Goal: Task Accomplishment & Management: Manage account settings

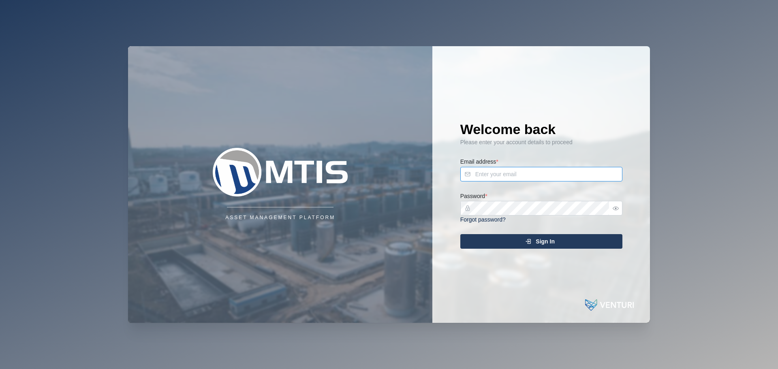
click at [535, 168] on input "Email address *" at bounding box center [541, 174] width 162 height 15
click at [333, 207] on div "Asset Management Platform Welcome back Please enter your account details to pro…" at bounding box center [389, 184] width 522 height 277
click at [460, 234] on button "Sign In" at bounding box center [541, 241] width 162 height 15
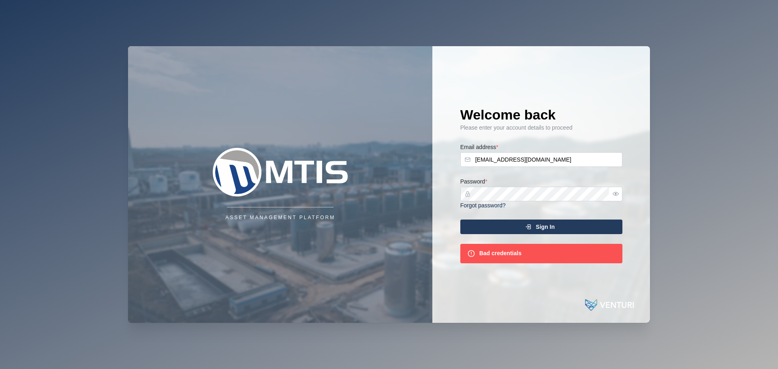
click at [470, 304] on div "Welcome back Please enter your account details to proceed Email address * admin…" at bounding box center [541, 184] width 194 height 277
drag, startPoint x: 556, startPoint y: 159, endPoint x: 314, endPoint y: 173, distance: 242.2
click at [314, 173] on div "Asset Management Platform Welcome back Please enter your account details to pro…" at bounding box center [389, 184] width 522 height 277
type input "jacob.seymour@venturi.io"
click at [535, 177] on div "Password * Forgot password?" at bounding box center [541, 193] width 162 height 33
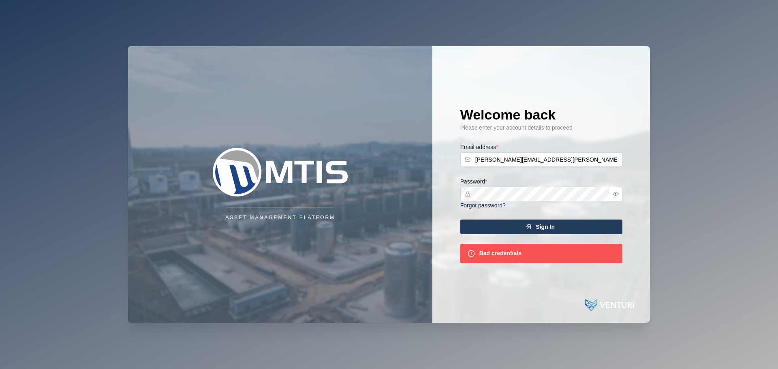
click at [469, 224] on div "Sign In" at bounding box center [539, 227] width 149 height 14
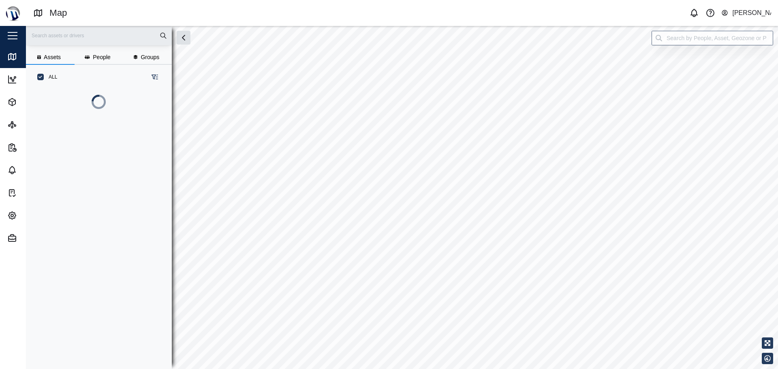
scroll to position [235, 127]
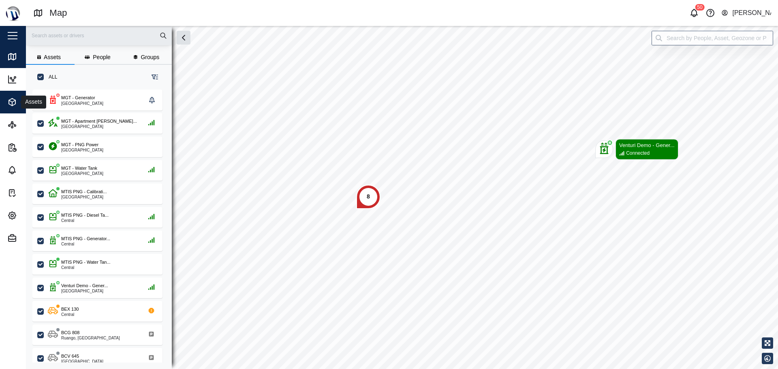
click at [7, 100] on icon "button" at bounding box center [12, 102] width 10 height 10
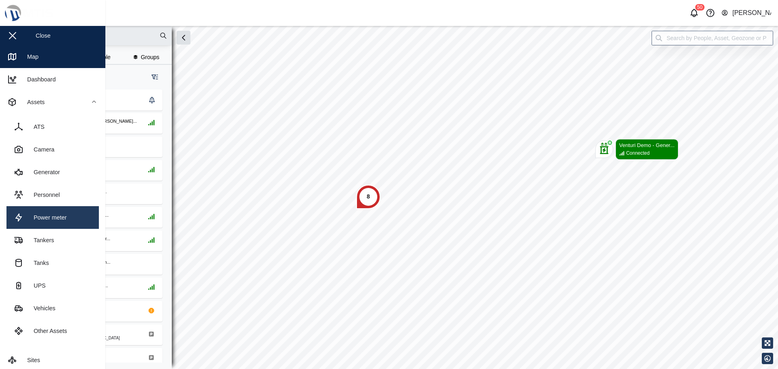
click at [62, 220] on div "Power meter" at bounding box center [47, 217] width 39 height 9
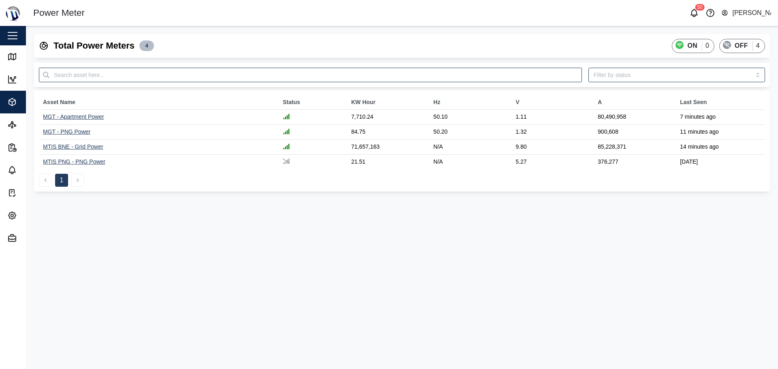
click at [90, 122] on td "MGT - Apartment Power" at bounding box center [159, 117] width 240 height 15
click at [90, 119] on div "MGT - Apartment Power" at bounding box center [73, 116] width 61 height 6
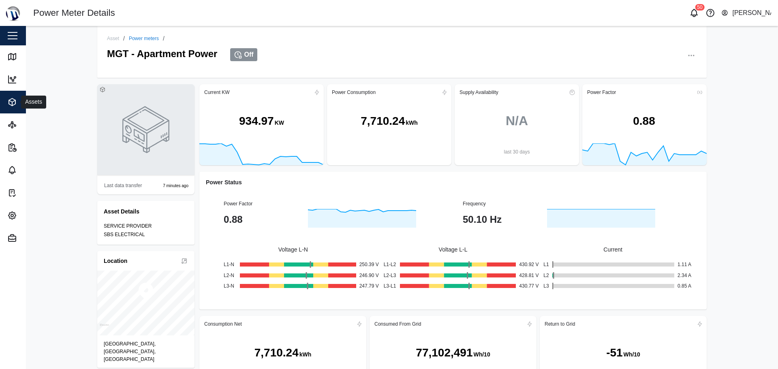
click at [13, 100] on icon "button" at bounding box center [12, 102] width 10 height 10
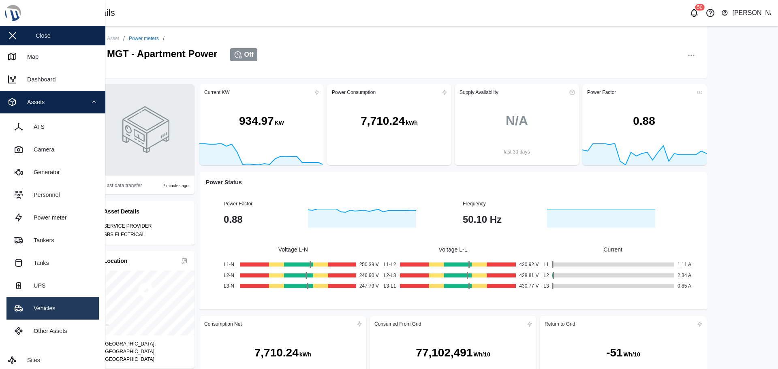
click at [47, 311] on div "Vehicles" at bounding box center [42, 308] width 28 height 9
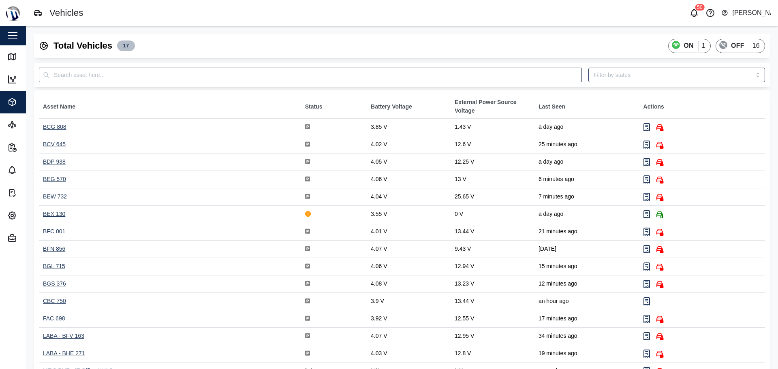
click at [52, 214] on div "BEX 130" at bounding box center [54, 214] width 22 height 6
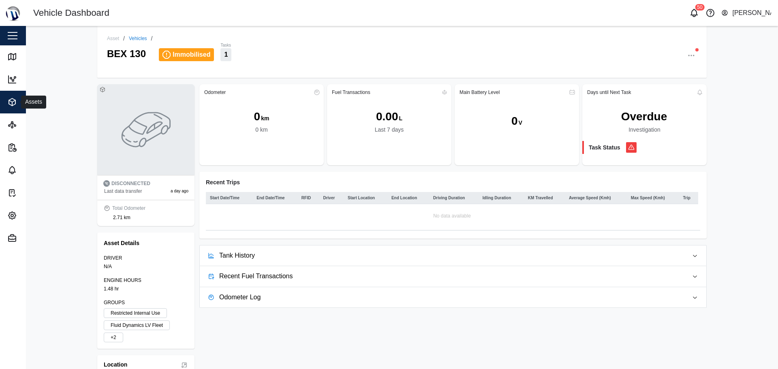
click at [7, 106] on button "Assets" at bounding box center [52, 102] width 105 height 23
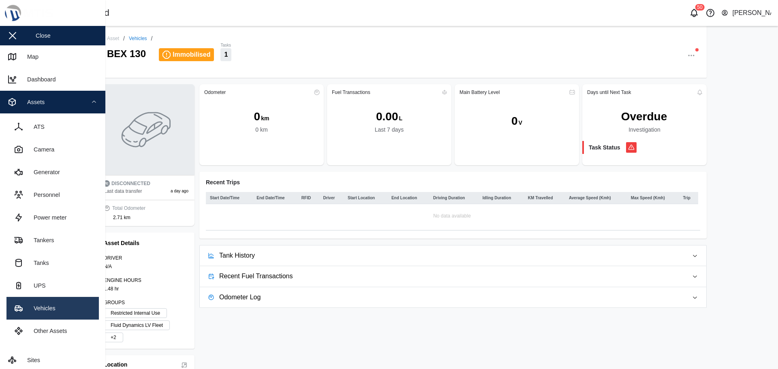
click at [47, 318] on link "Vehicles" at bounding box center [52, 308] width 92 height 23
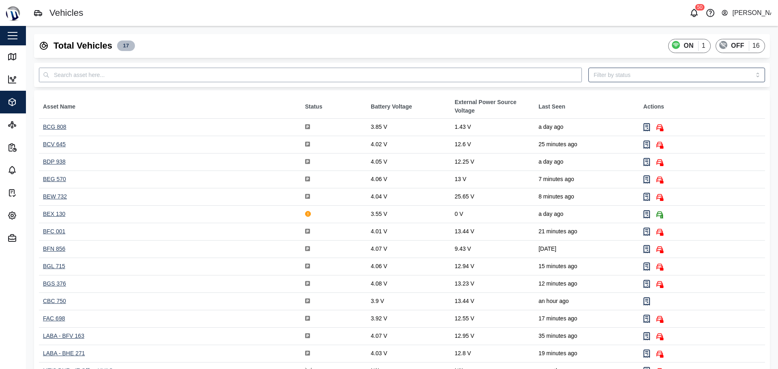
click at [157, 79] on input "text" at bounding box center [310, 75] width 543 height 15
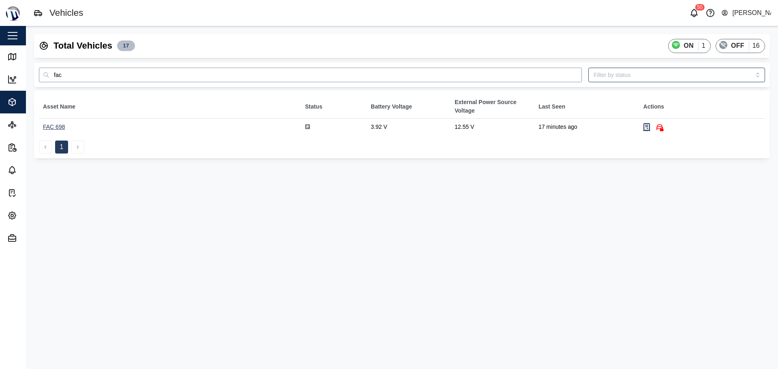
type input "fac"
click at [58, 127] on div "FAC 698" at bounding box center [54, 127] width 22 height 6
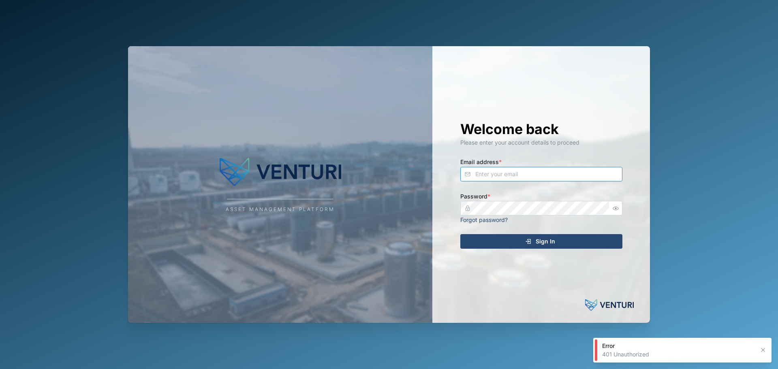
click at [512, 172] on input "Email address *" at bounding box center [541, 174] width 162 height 15
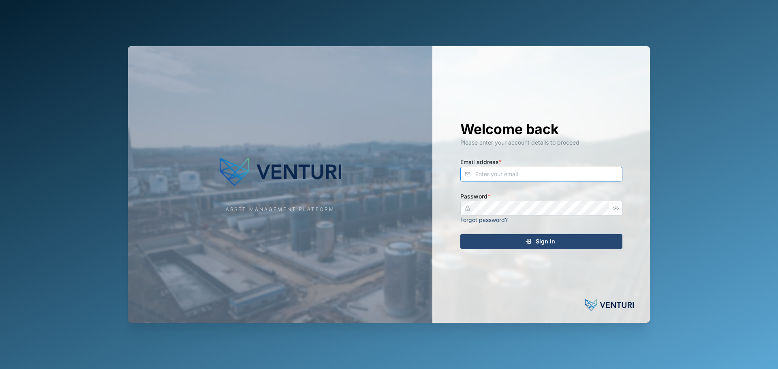
type input "[EMAIL_ADDRESS][DOMAIN_NAME]"
click at [544, 242] on span "Sign In" at bounding box center [544, 241] width 19 height 14
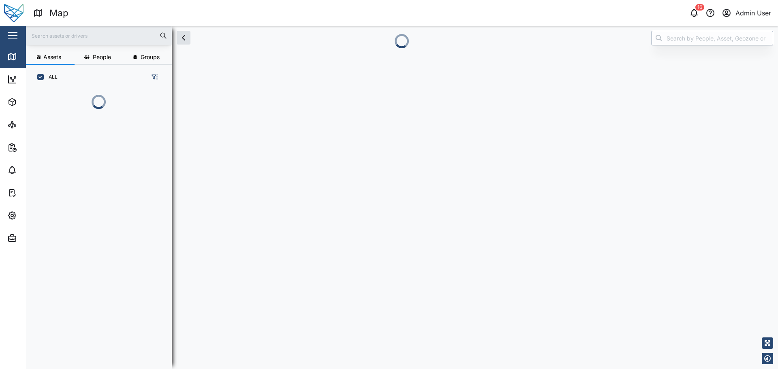
scroll to position [235, 127]
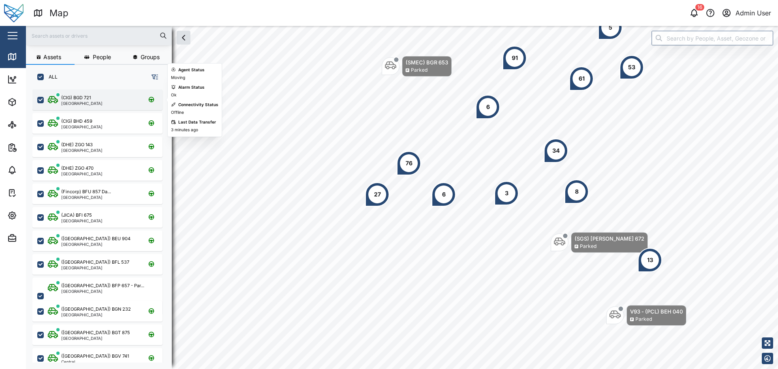
click at [109, 102] on div "(CIG) BGD 721 [GEOGRAPHIC_DATA]" at bounding box center [103, 99] width 110 height 11
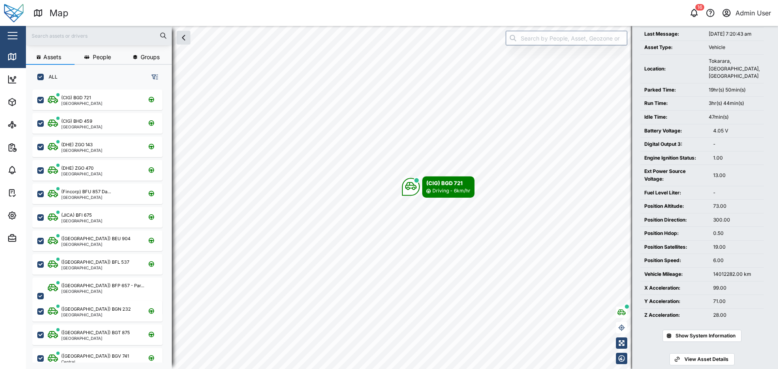
scroll to position [116, 0]
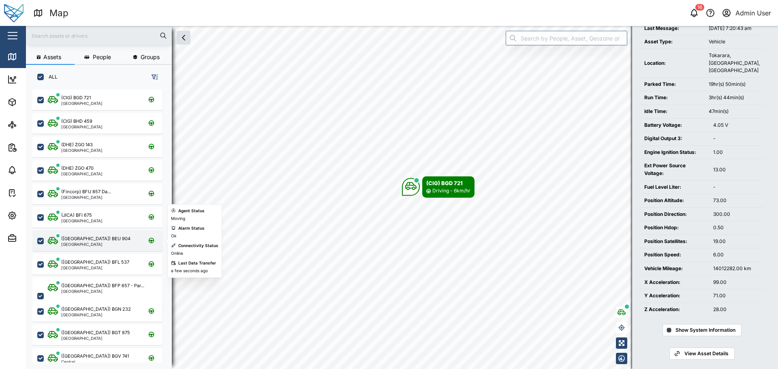
click at [102, 233] on div "([GEOGRAPHIC_DATA]) BEU 904 [GEOGRAPHIC_DATA]" at bounding box center [97, 240] width 130 height 21
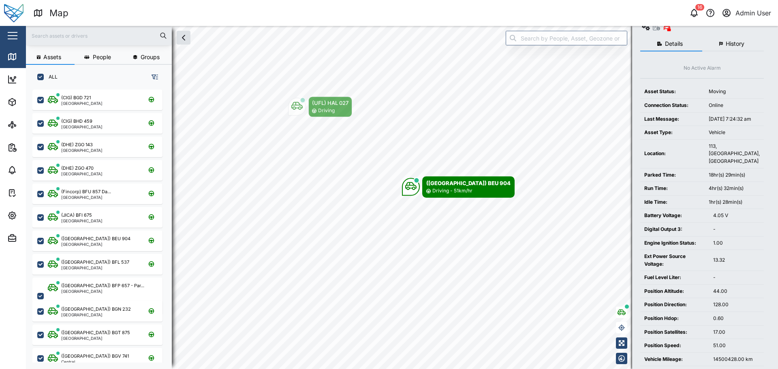
scroll to position [81, 0]
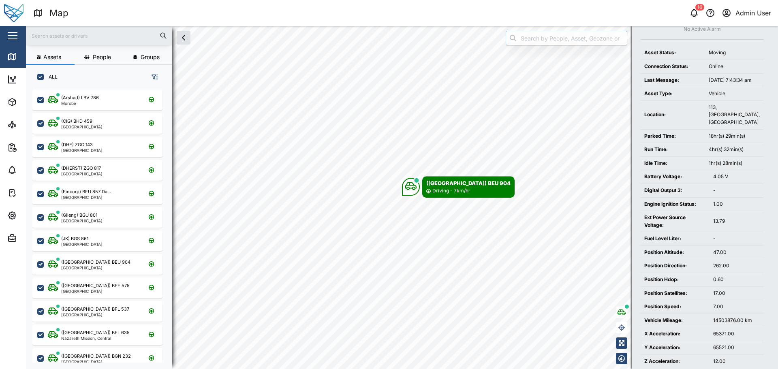
click at [693, 9] on icon "button" at bounding box center [694, 13] width 10 height 10
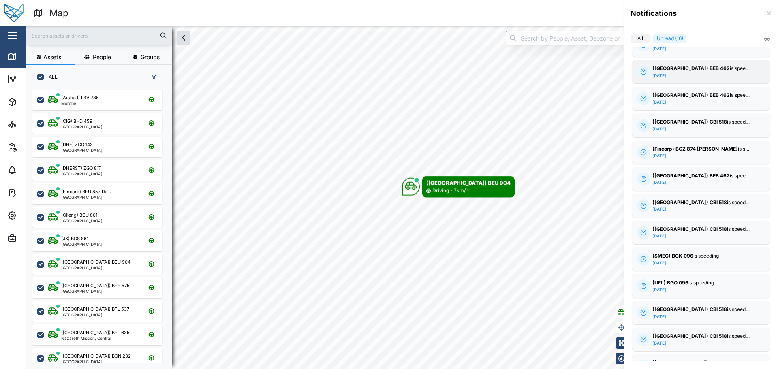
scroll to position [114, 0]
